Goal: Information Seeking & Learning: Find specific fact

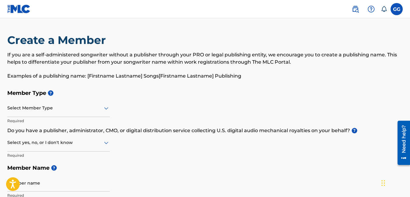
click at [15, 7] on img at bounding box center [18, 9] width 23 height 9
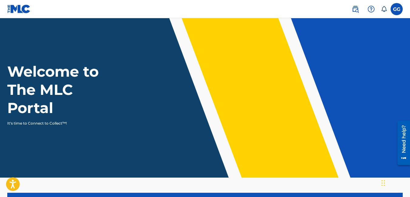
click at [358, 8] on img at bounding box center [354, 8] width 7 height 7
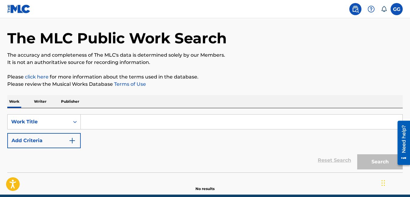
scroll to position [47, 0]
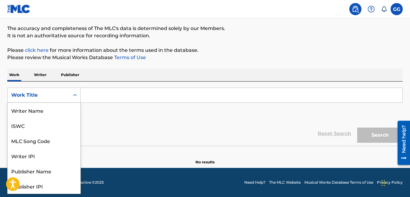
click at [75, 96] on icon "Search Form" at bounding box center [75, 95] width 6 height 6
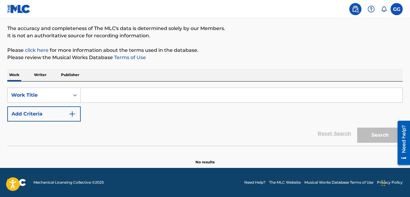
click at [44, 76] on p "Writer" at bounding box center [40, 75] width 16 height 13
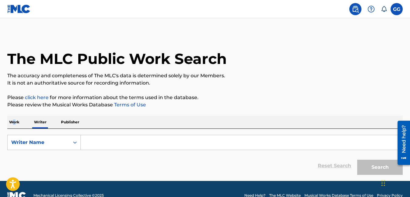
click at [14, 125] on p "Work" at bounding box center [14, 122] width 14 height 13
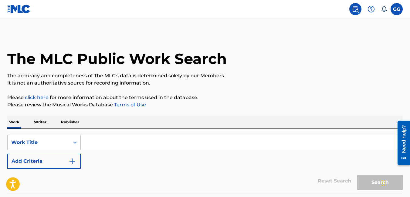
drag, startPoint x: 14, startPoint y: 125, endPoint x: 36, endPoint y: 124, distance: 21.5
click at [36, 124] on p "Writer" at bounding box center [40, 122] width 16 height 13
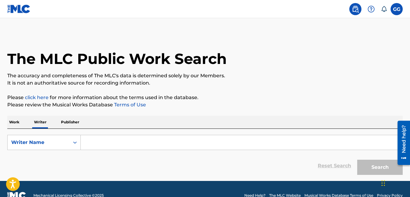
click at [132, 142] on input "Search Form" at bounding box center [241, 142] width 321 height 15
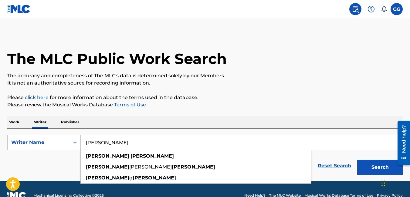
type input "[PERSON_NAME]"
click at [357, 160] on button "Search" at bounding box center [379, 167] width 45 height 15
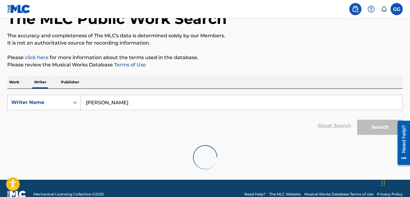
scroll to position [52, 0]
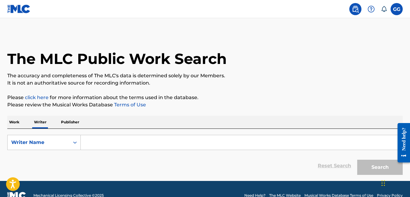
click at [100, 140] on input "Search Form" at bounding box center [241, 142] width 321 height 15
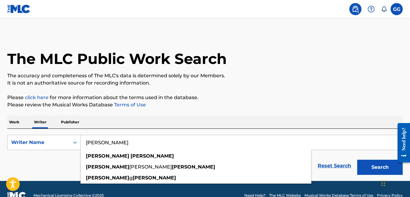
type input "[PERSON_NAME]"
click at [357, 160] on button "Search" at bounding box center [379, 167] width 45 height 15
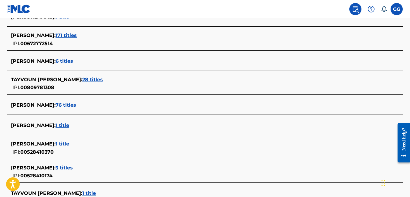
scroll to position [182, 0]
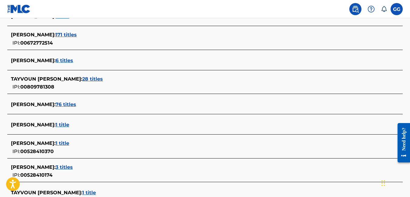
click at [69, 103] on span "76 titles" at bounding box center [65, 105] width 21 height 6
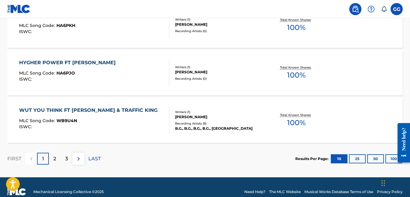
scroll to position [545, 0]
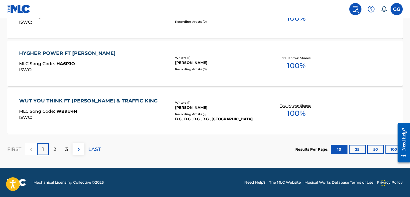
click at [388, 147] on button "100" at bounding box center [393, 149] width 17 height 9
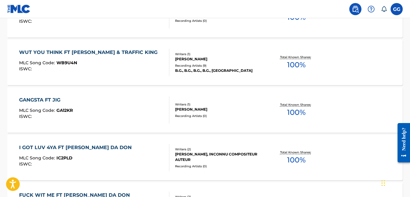
scroll to position [596, 0]
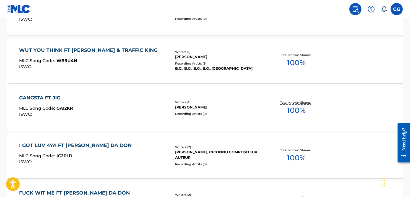
click at [88, 48] on div "WUT YOU THINK FT [PERSON_NAME] & TRAFFIC KING" at bounding box center [89, 50] width 141 height 7
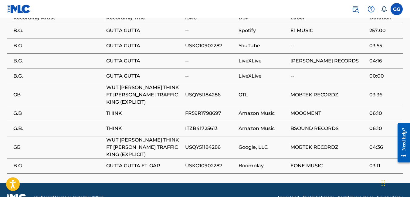
scroll to position [398, 0]
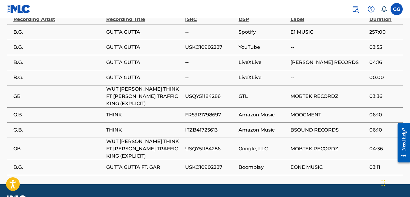
click at [121, 148] on span "WUT [PERSON_NAME] THINK FT [PERSON_NAME] TRAFFIC KING (EXPLICIT)" at bounding box center [144, 149] width 76 height 22
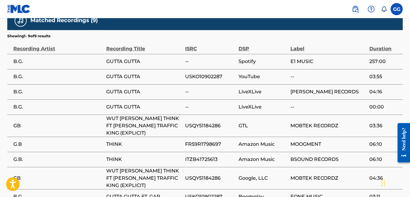
scroll to position [347, 0]
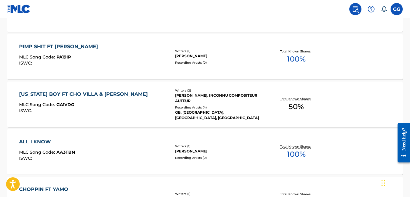
scroll to position [1267, 0]
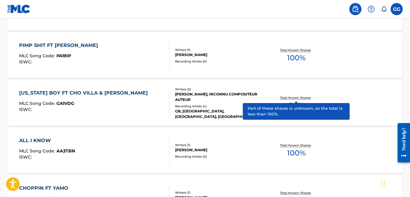
click at [294, 98] on p "Total Known Shares:" at bounding box center [296, 98] width 32 height 5
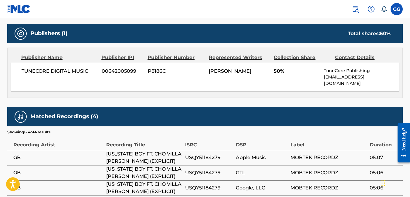
scroll to position [269, 0]
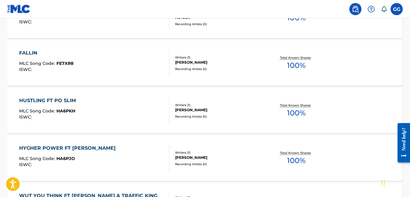
scroll to position [451, 0]
click at [198, 108] on div "[PERSON_NAME]" at bounding box center [219, 109] width 88 height 5
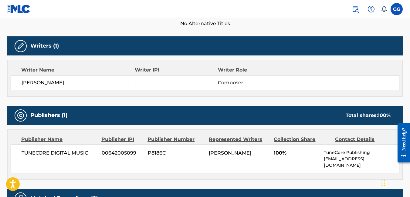
scroll to position [169, 0]
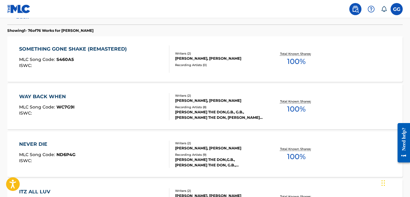
click at [74, 52] on div "SOMETHING GONE SHAKE (REMASTERED)" at bounding box center [74, 48] width 111 height 7
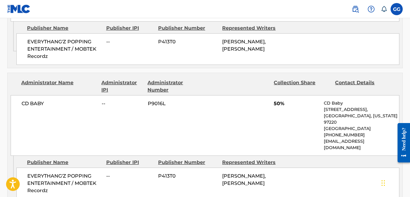
scroll to position [384, 0]
